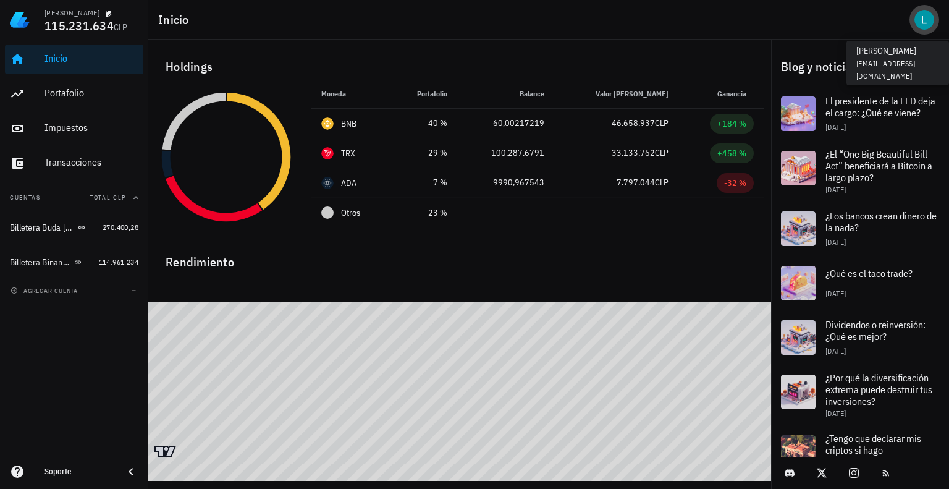
click at [919, 19] on div "avatar" at bounding box center [925, 20] width 20 height 20
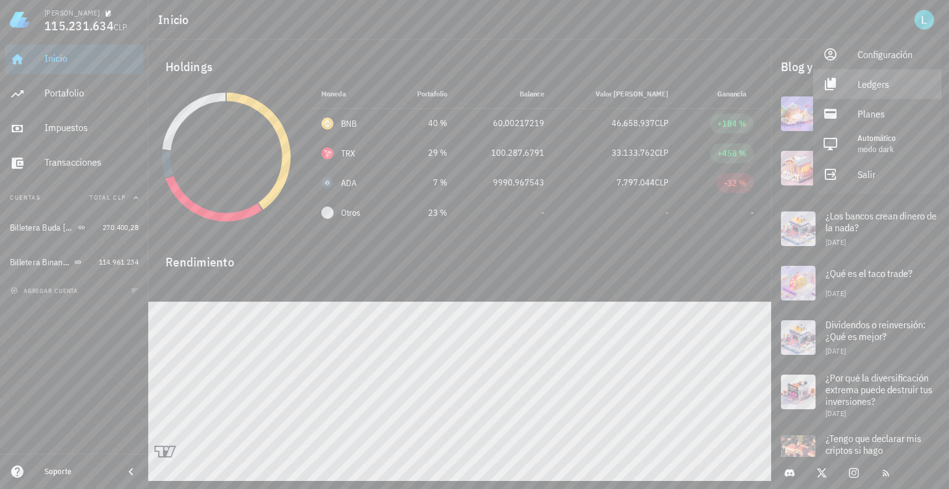
click at [865, 85] on div "Ledgers" at bounding box center [895, 84] width 74 height 25
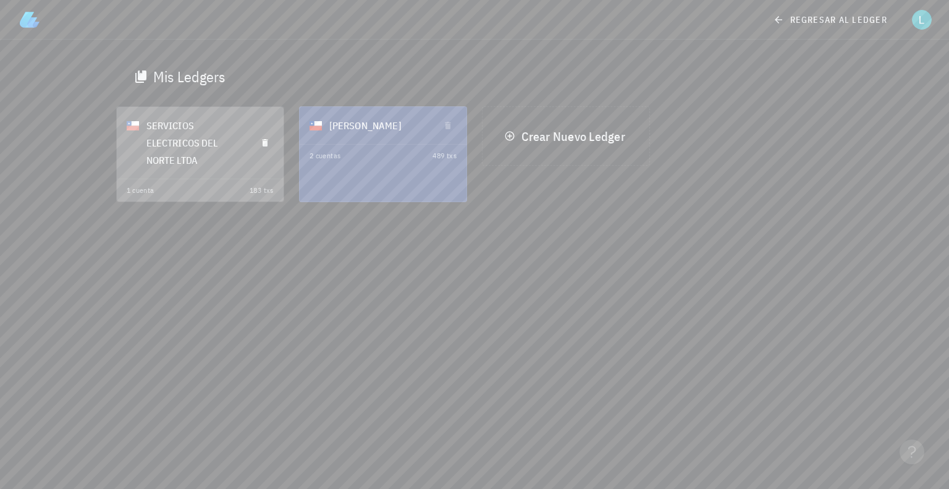
click at [174, 135] on div "SERVICIOS ELECTRICOS DEL NORTE LTDA" at bounding box center [196, 142] width 100 height 67
